Goal: Check status: Check status

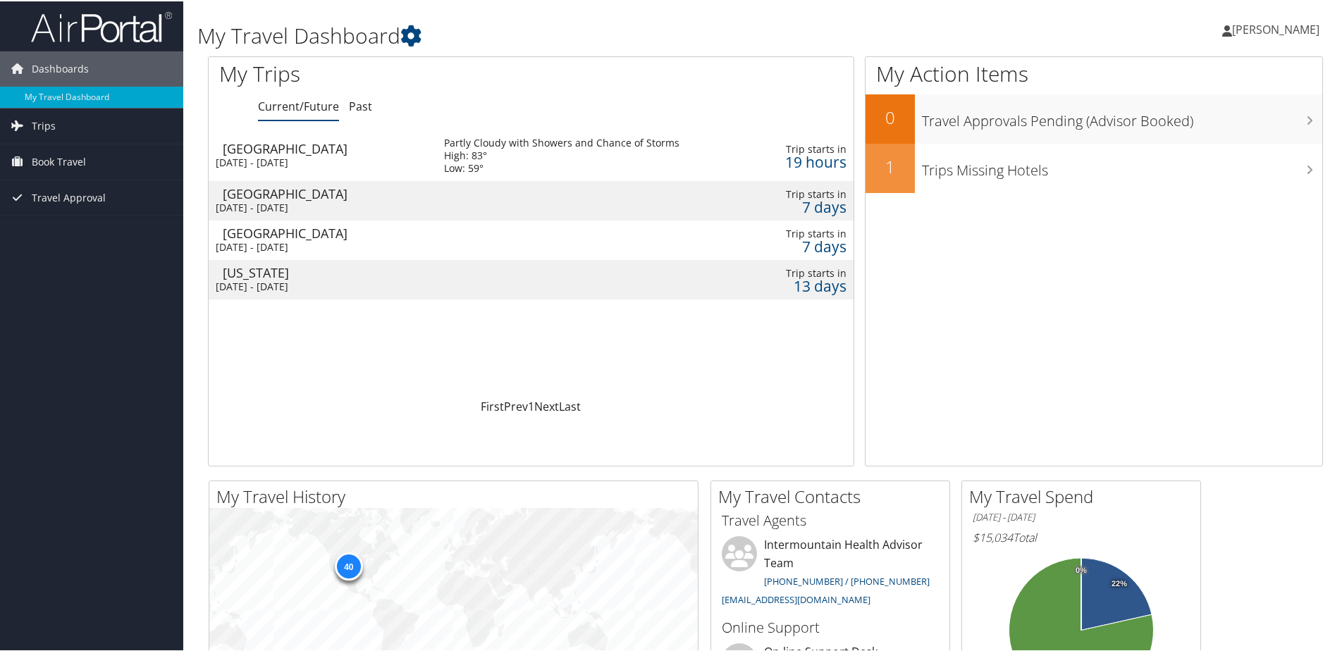
click at [333, 200] on div "[DATE] - [DATE]" at bounding box center [319, 206] width 207 height 13
click at [319, 245] on div "Mon 13 Oct 2025 - Thu 16 Oct 2025" at bounding box center [319, 246] width 207 height 13
click at [404, 272] on div "Washington" at bounding box center [326, 271] width 207 height 13
